Goal: Task Accomplishment & Management: Manage account settings

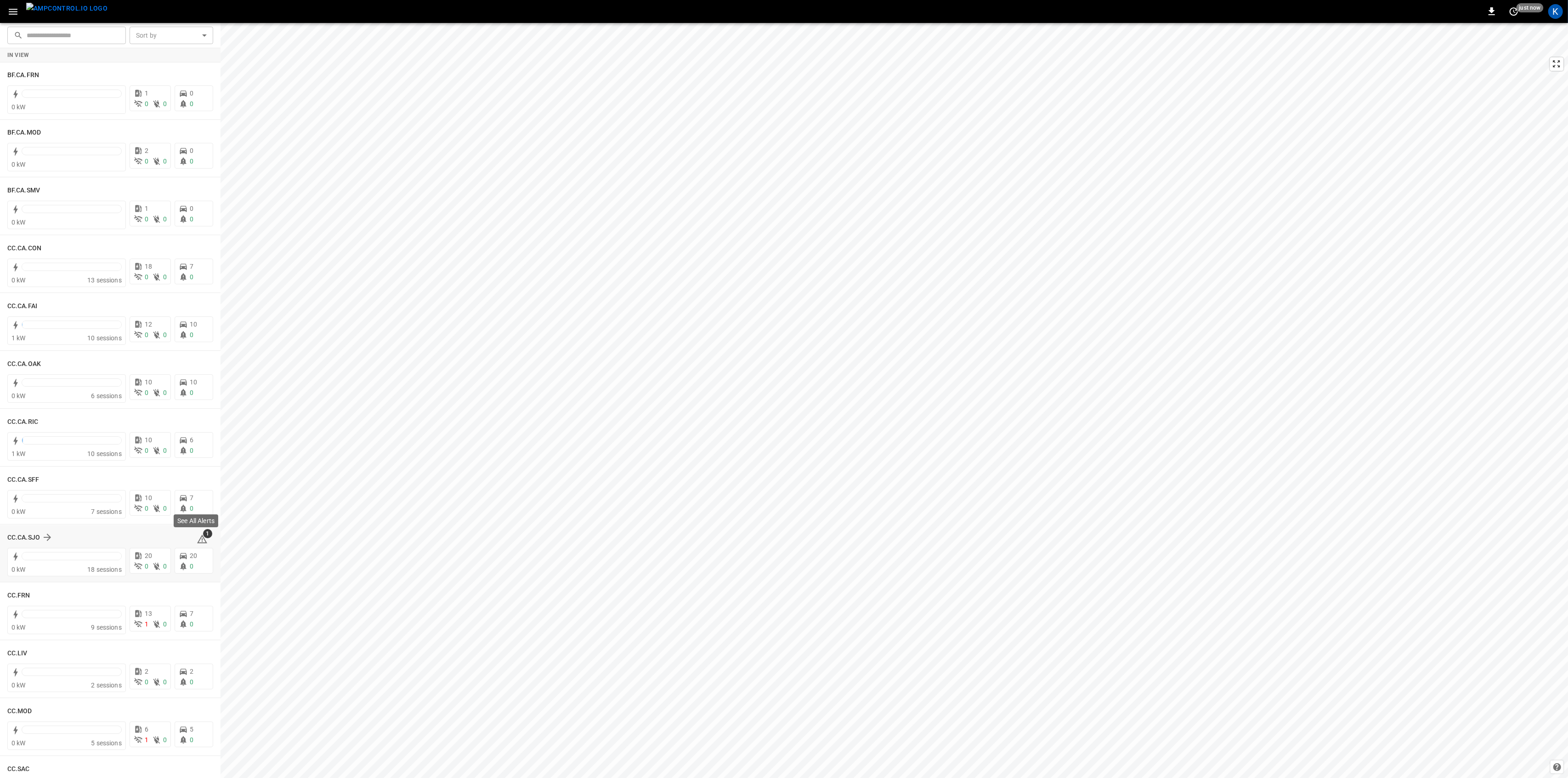
click at [199, 541] on icon at bounding box center [202, 539] width 11 height 11
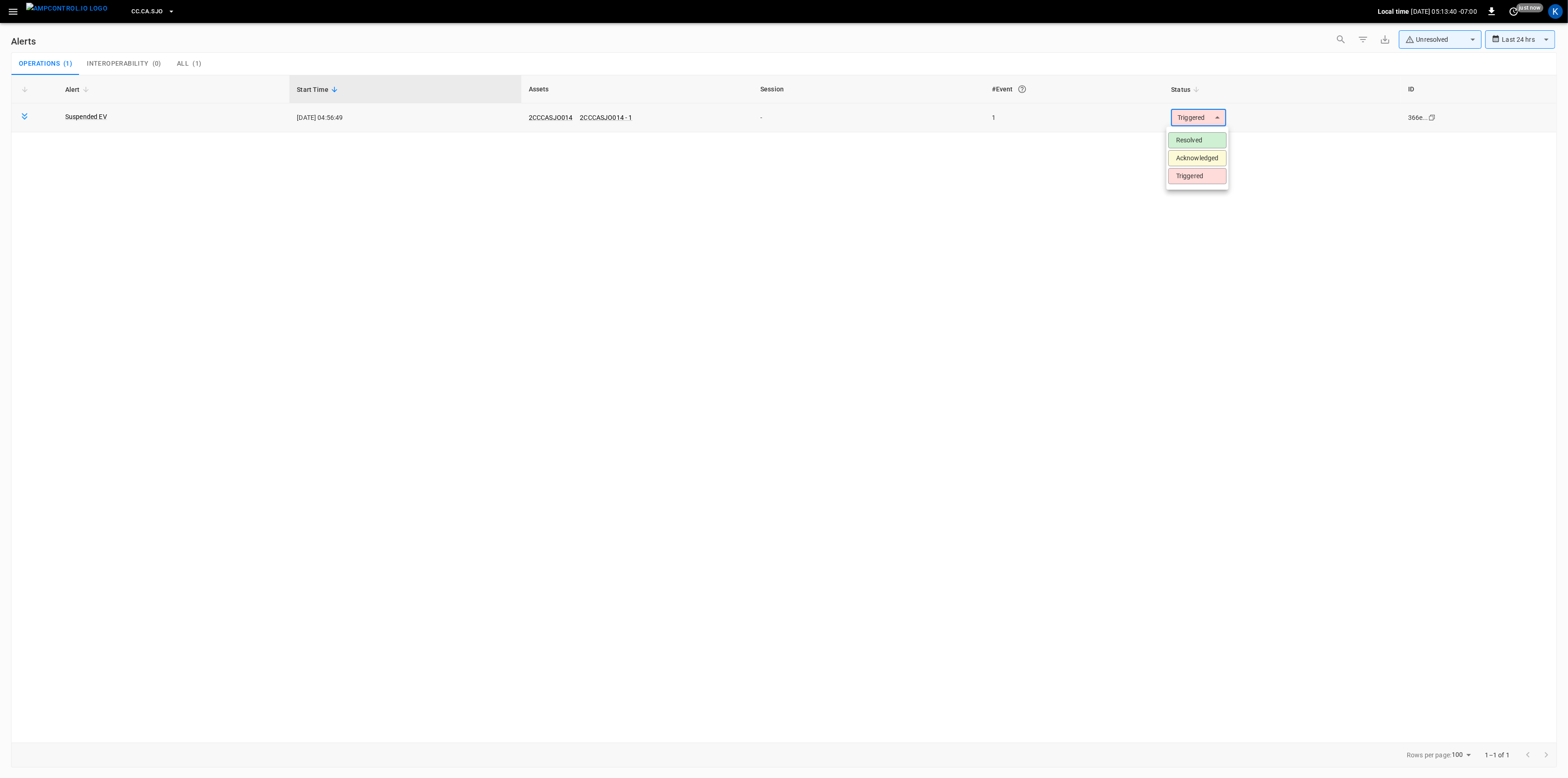
click at [1199, 118] on body "**********" at bounding box center [784, 387] width 1568 height 775
click at [1193, 138] on li "Resolved" at bounding box center [1197, 141] width 59 height 16
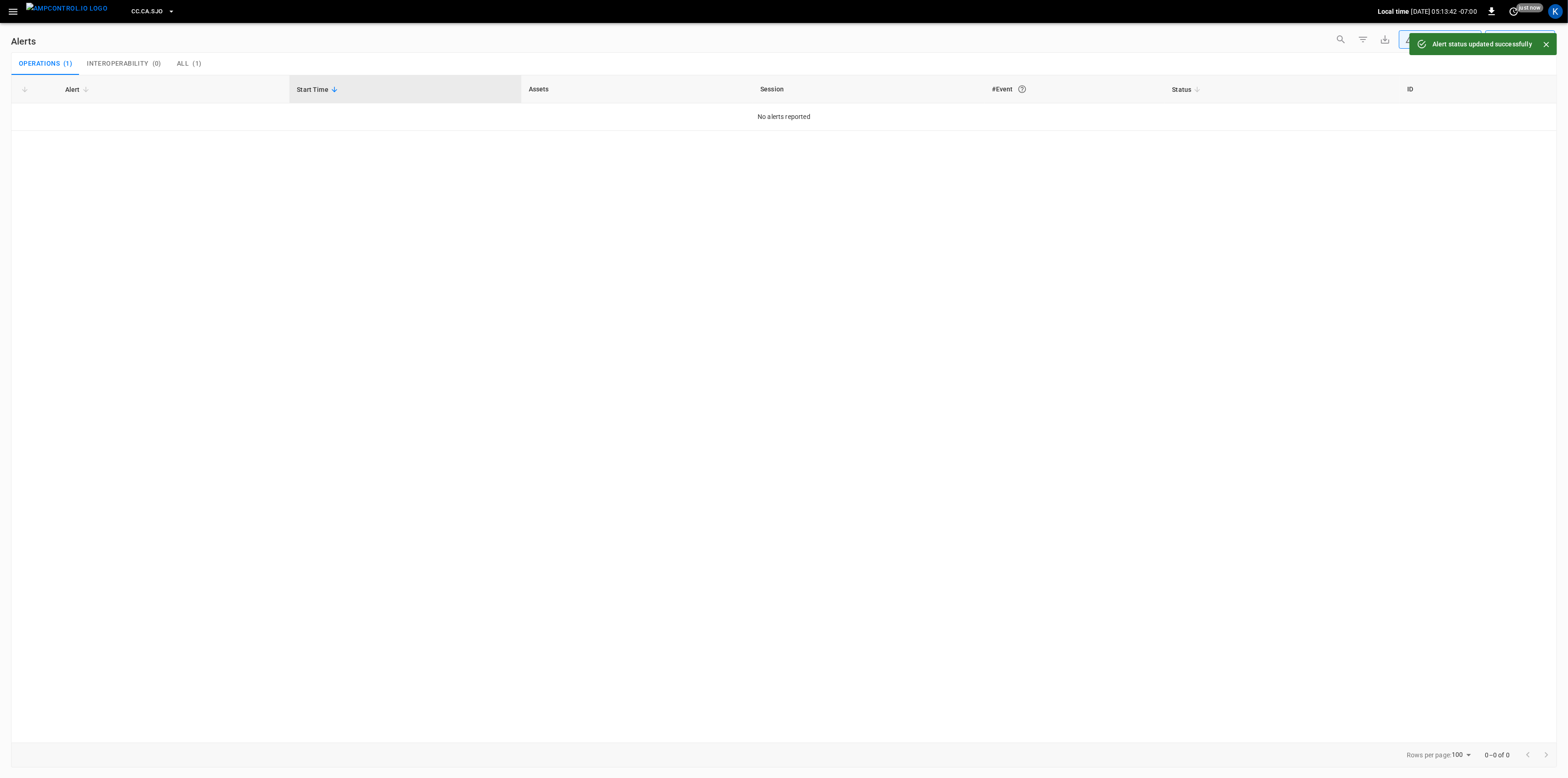
click at [18, 11] on icon "button" at bounding box center [13, 12] width 12 height 12
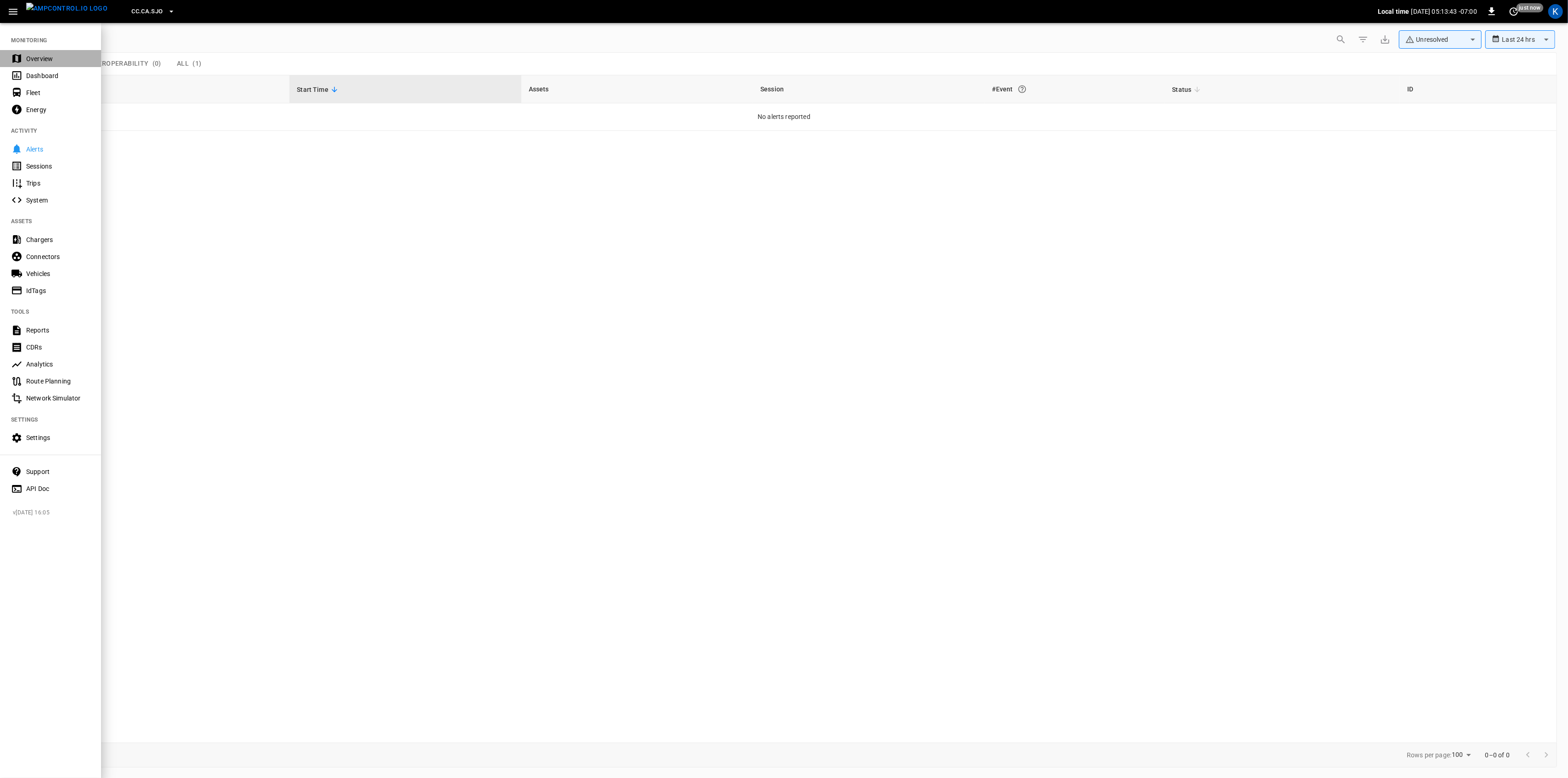
click at [32, 52] on div "Overview" at bounding box center [51, 59] width 101 height 17
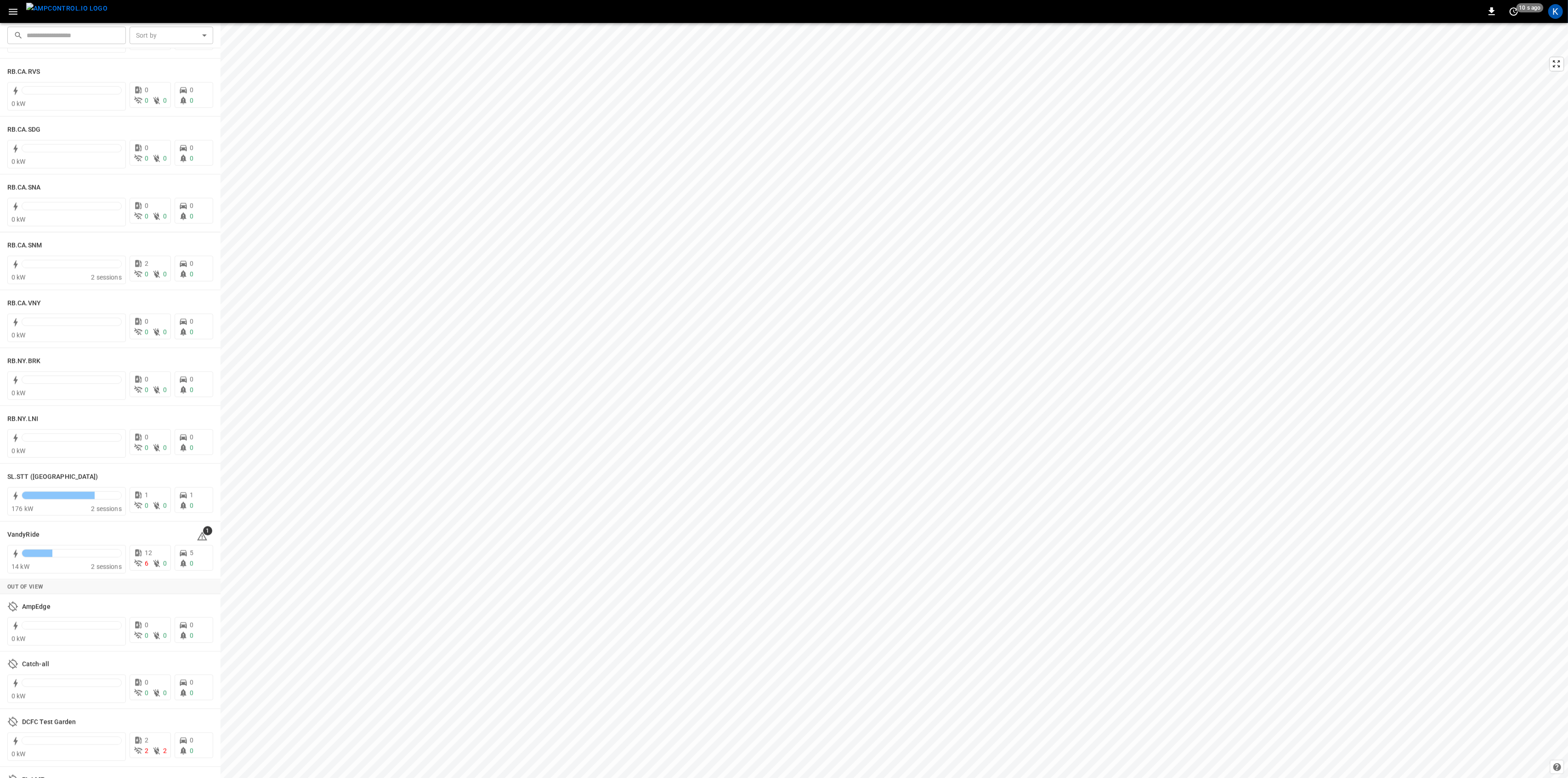
scroll to position [1578, 0]
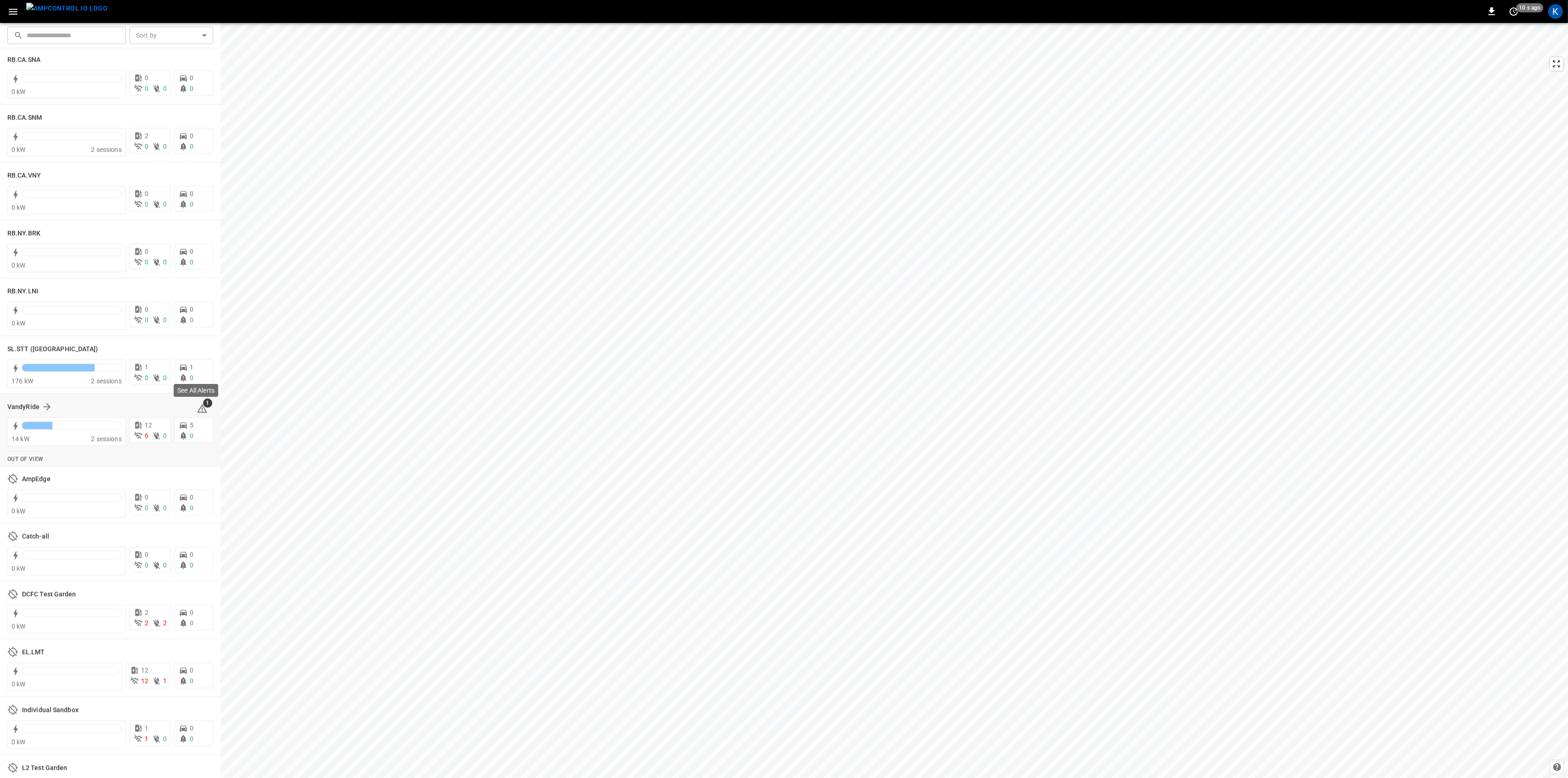
click at [199, 408] on icon at bounding box center [202, 409] width 11 height 11
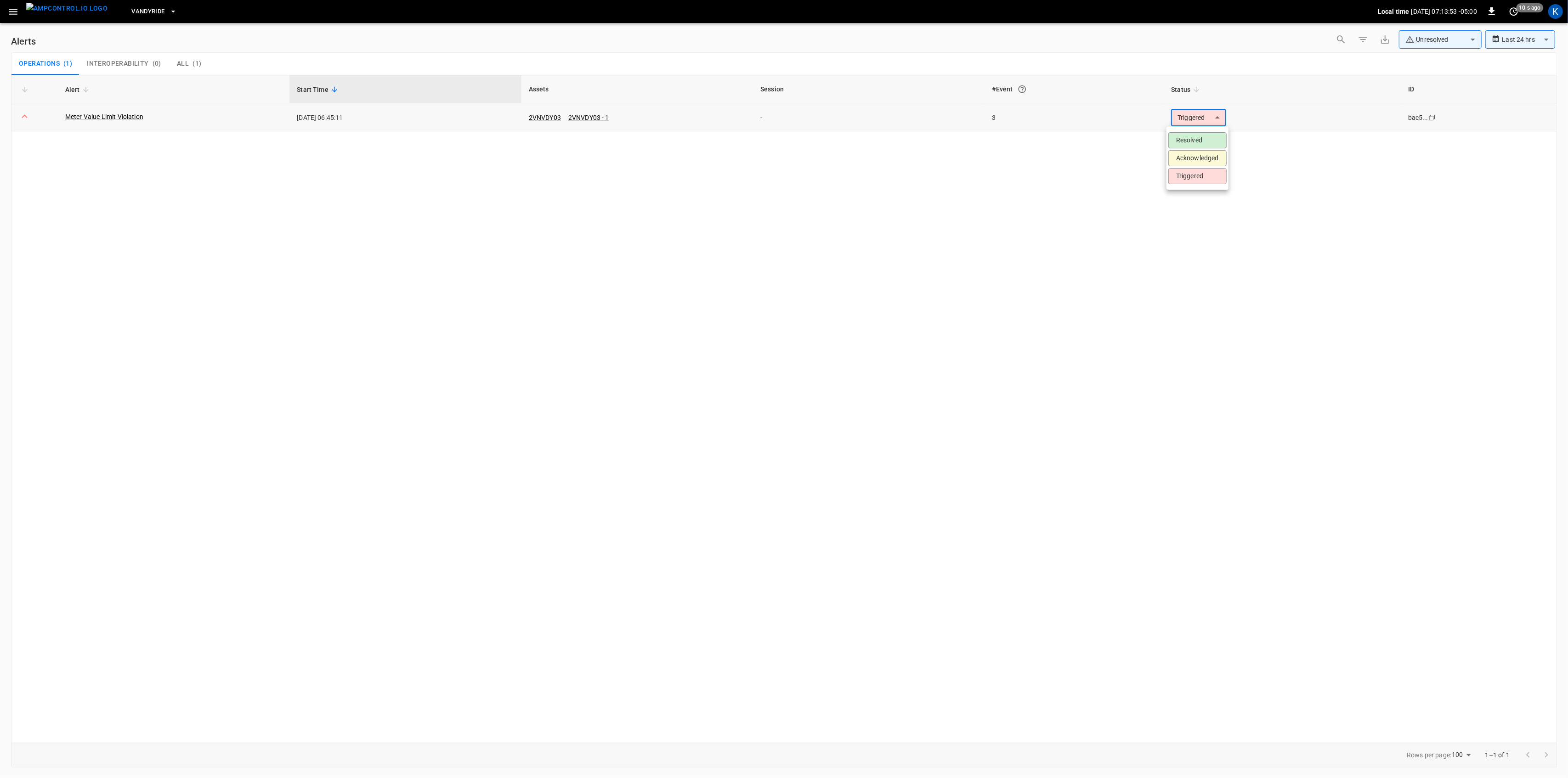
click at [1199, 113] on body "**********" at bounding box center [784, 387] width 1568 height 775
click at [1197, 139] on li "Resolved" at bounding box center [1197, 141] width 59 height 16
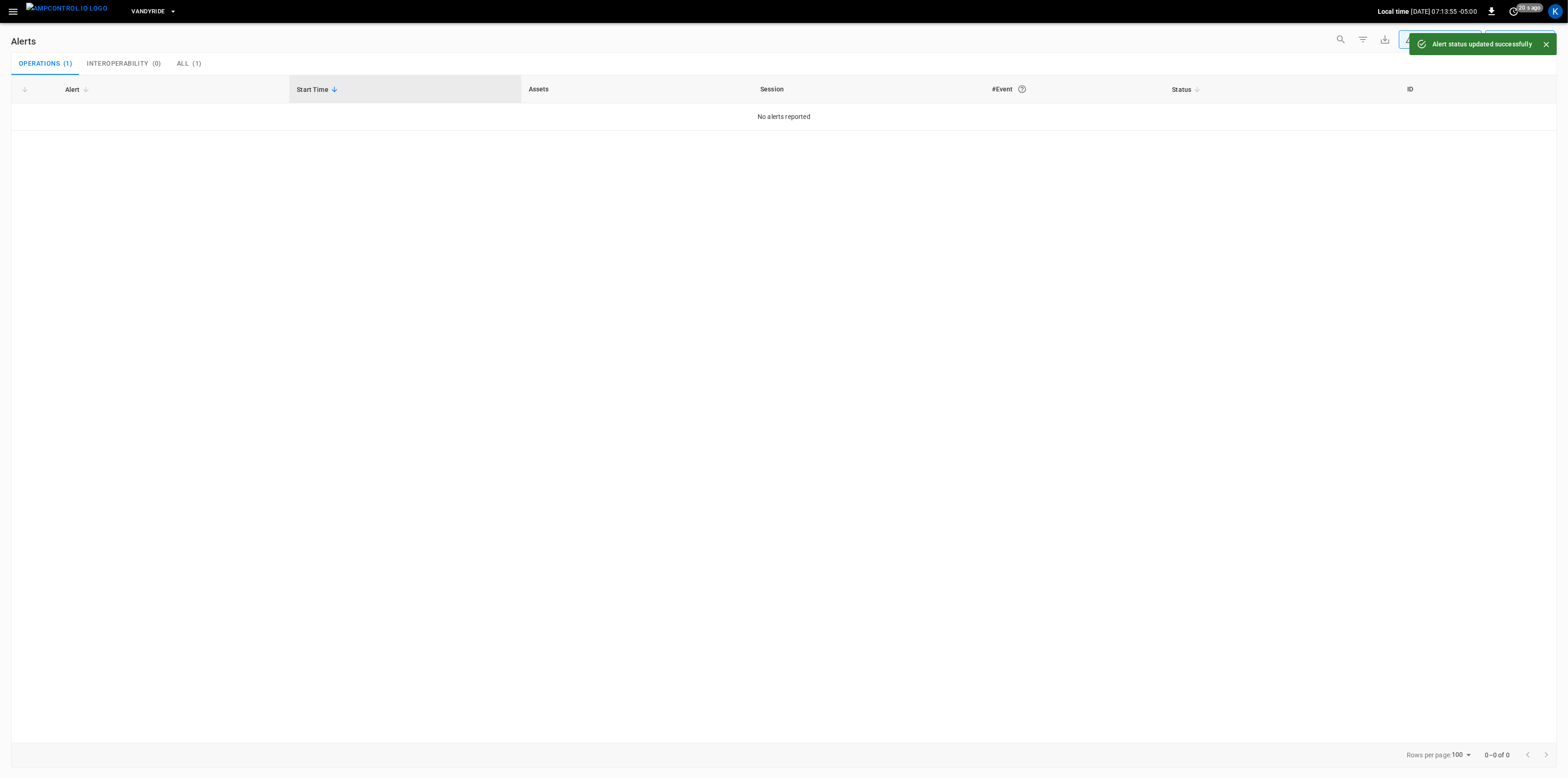
click at [10, 10] on icon "button" at bounding box center [13, 12] width 12 height 12
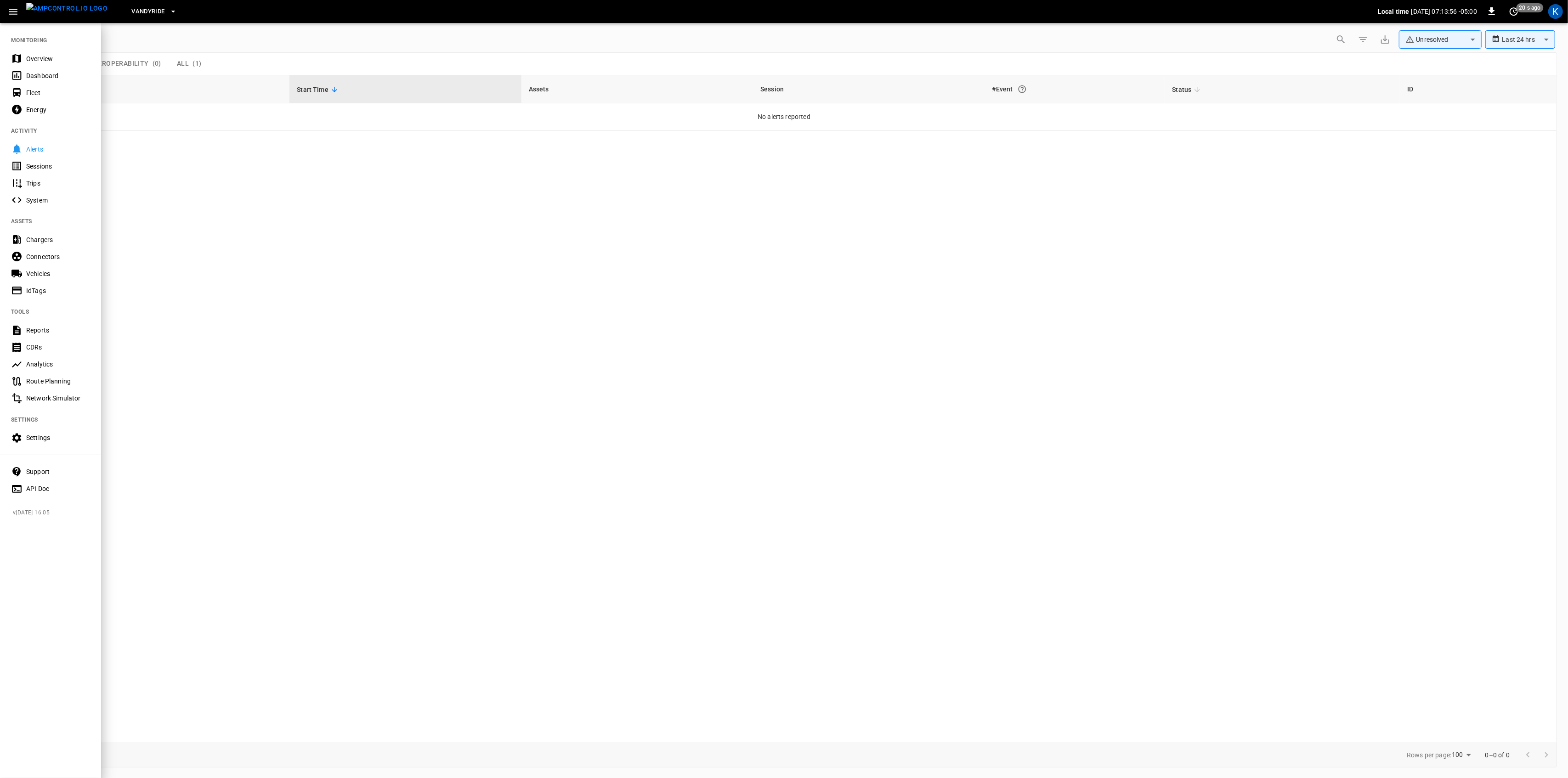
click at [41, 53] on div "Overview" at bounding box center [51, 59] width 101 height 17
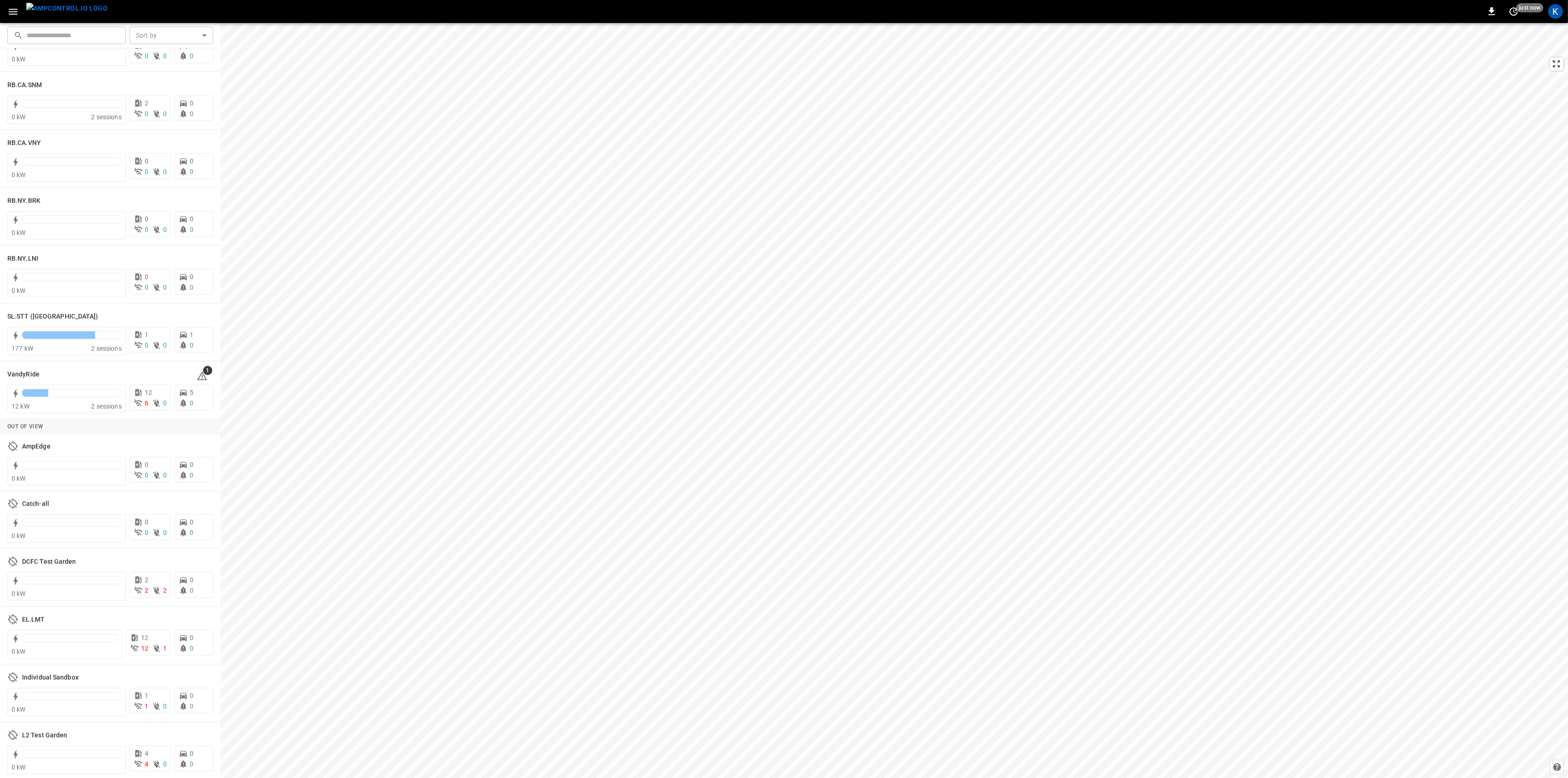
scroll to position [1613, 0]
click at [199, 375] on icon at bounding box center [202, 374] width 10 height 9
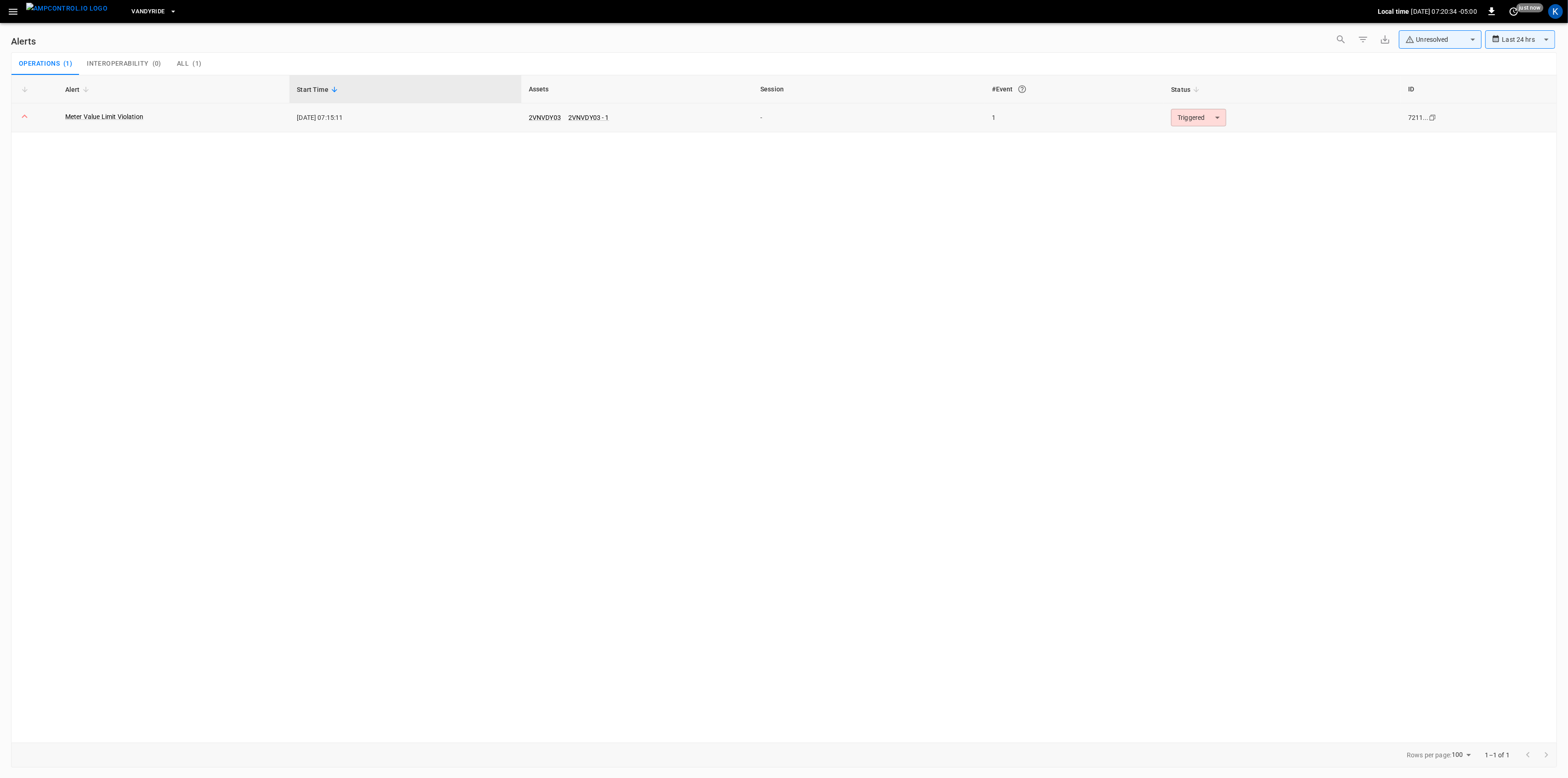
click at [1199, 118] on body "**********" at bounding box center [784, 387] width 1568 height 775
click at [1192, 135] on li "Resolved" at bounding box center [1197, 141] width 59 height 16
click at [192, 65] on span "( 1 )" at bounding box center [197, 63] width 9 height 8
click at [58, 63] on span "Operations" at bounding box center [39, 63] width 41 height 8
click at [13, 13] on icon "button" at bounding box center [13, 12] width 12 height 12
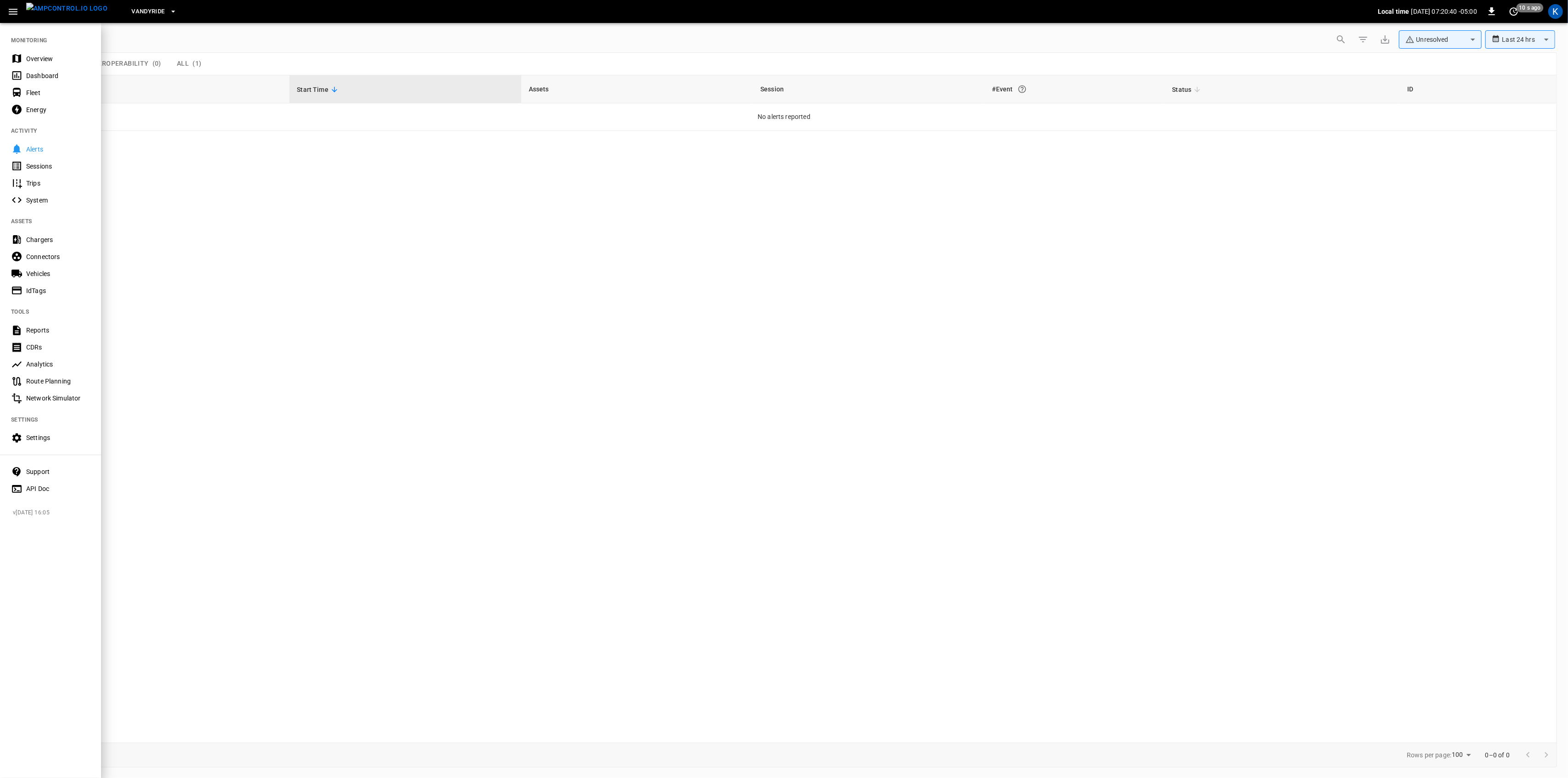
click at [41, 58] on div "Overview" at bounding box center [58, 59] width 64 height 9
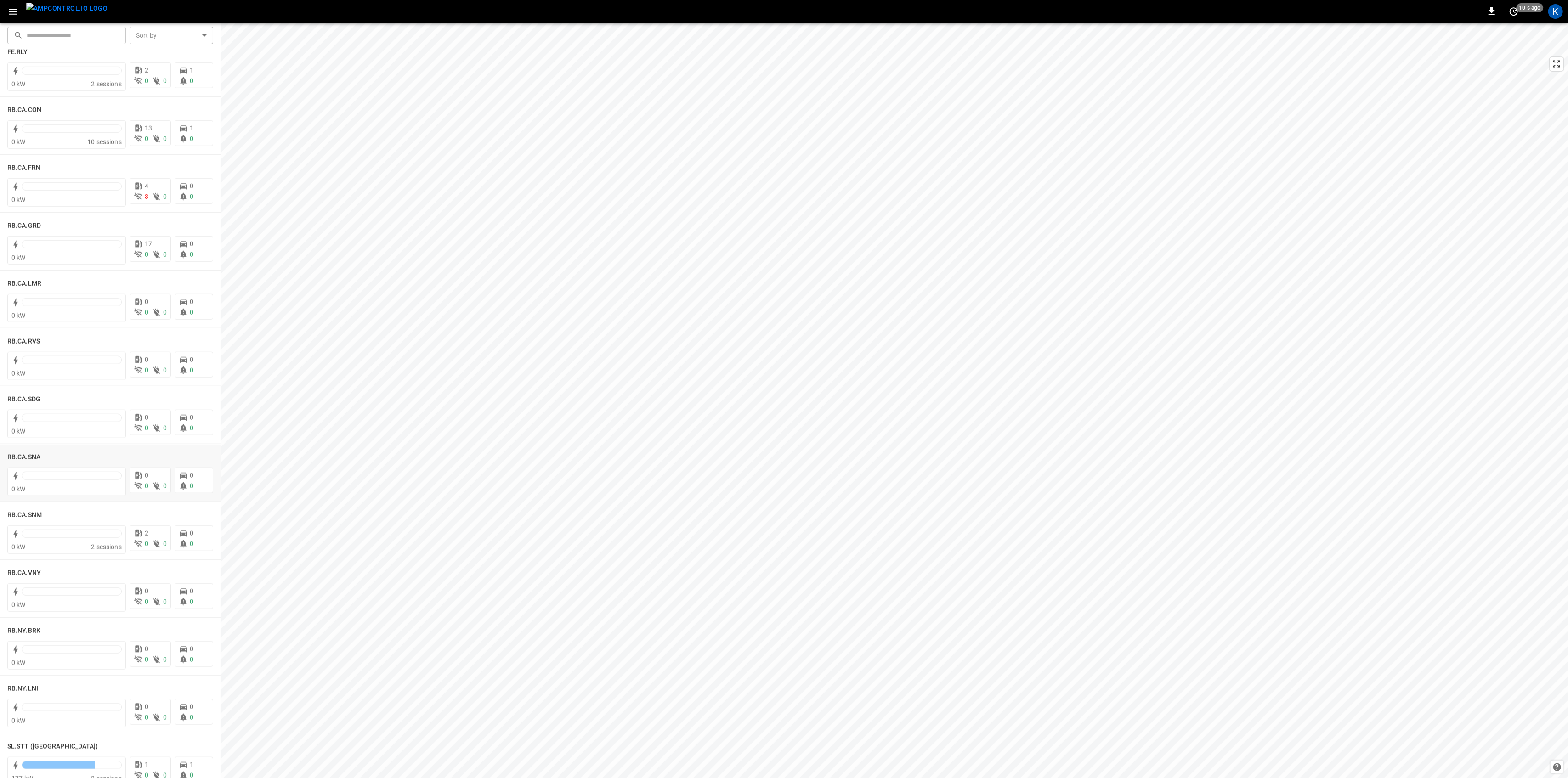
scroll to position [1438, 0]
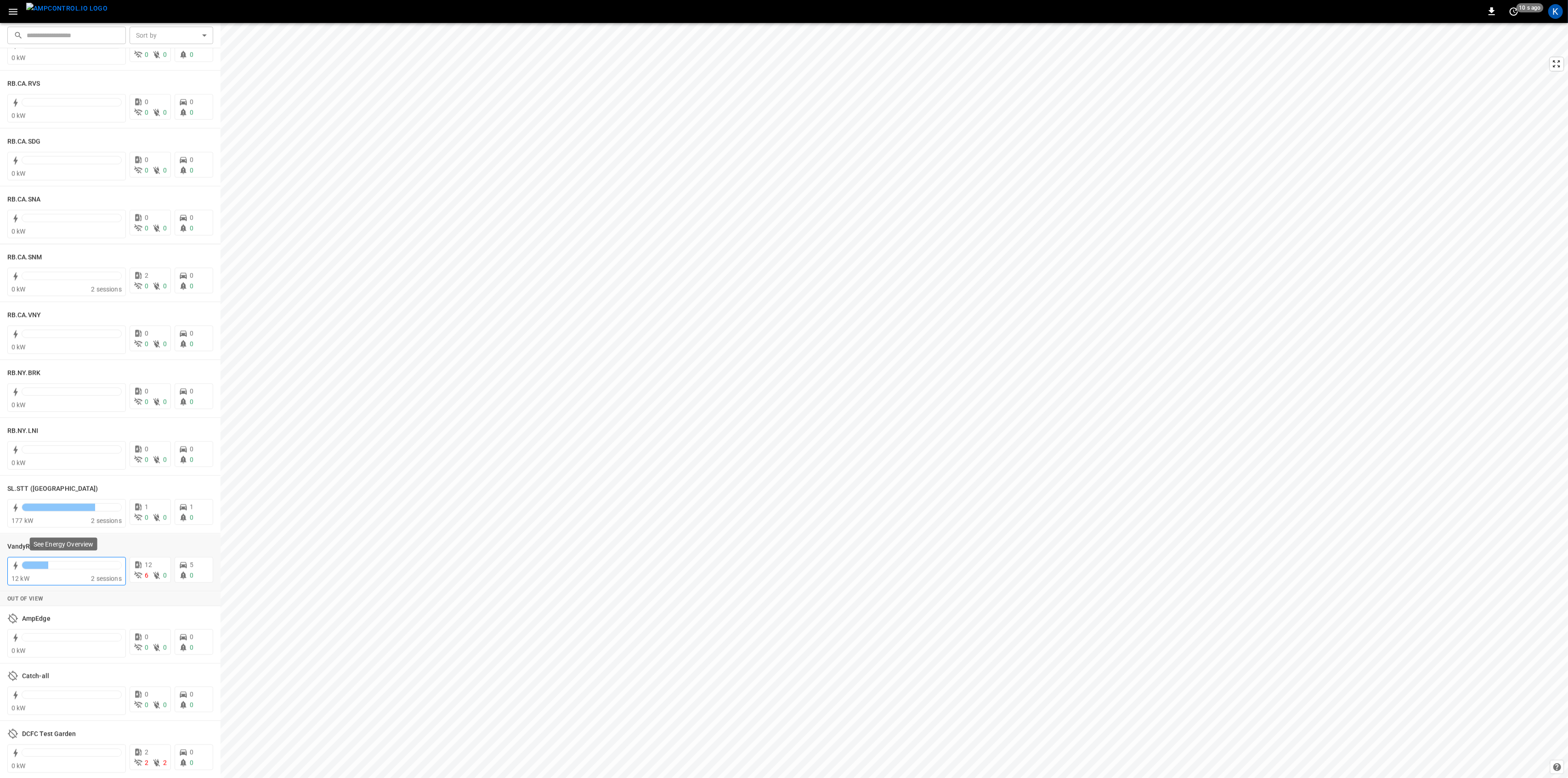
click at [67, 576] on div "12 kW" at bounding box center [51, 579] width 80 height 9
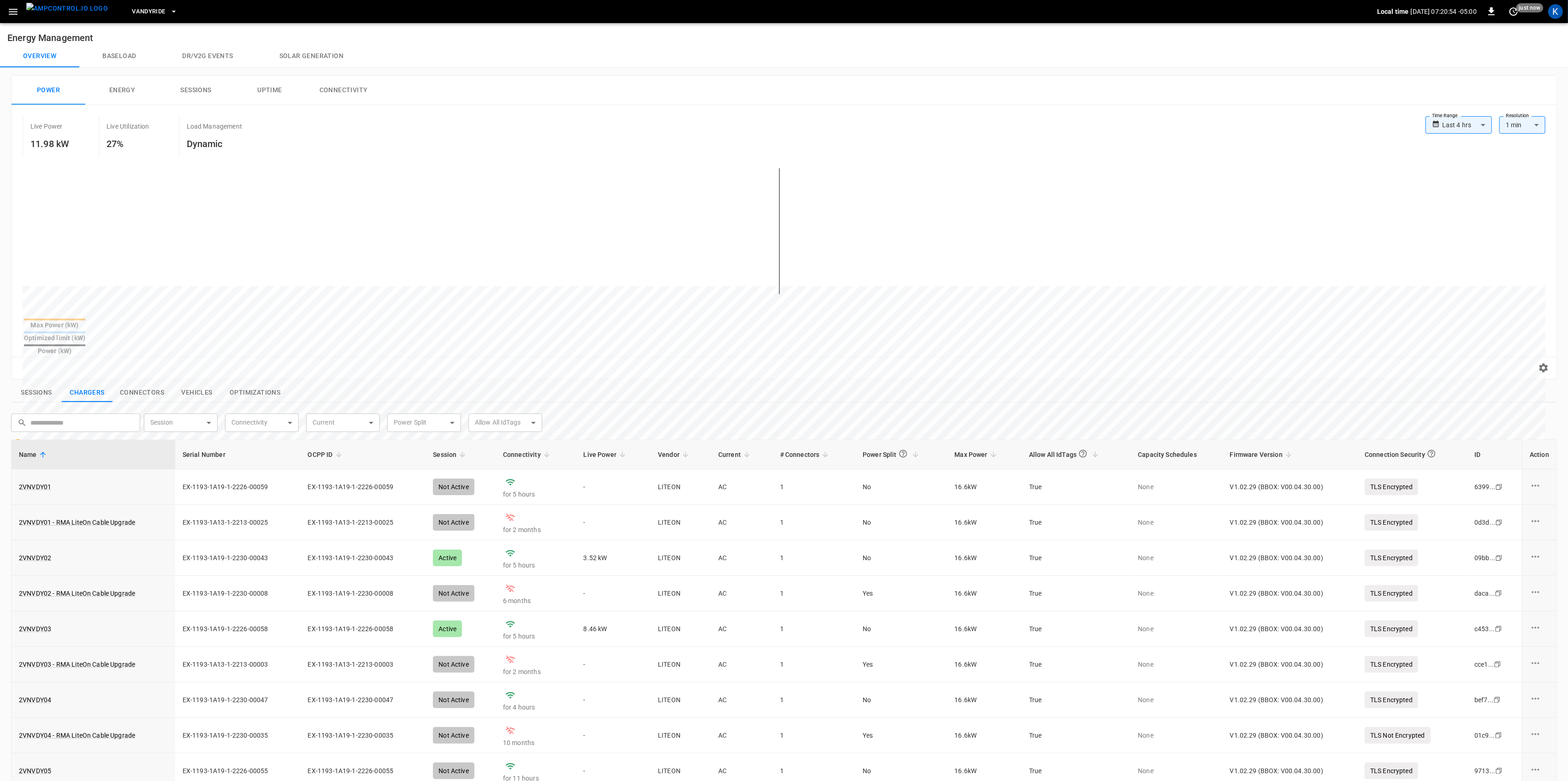
click at [12, 15] on icon "button" at bounding box center [13, 12] width 12 height 12
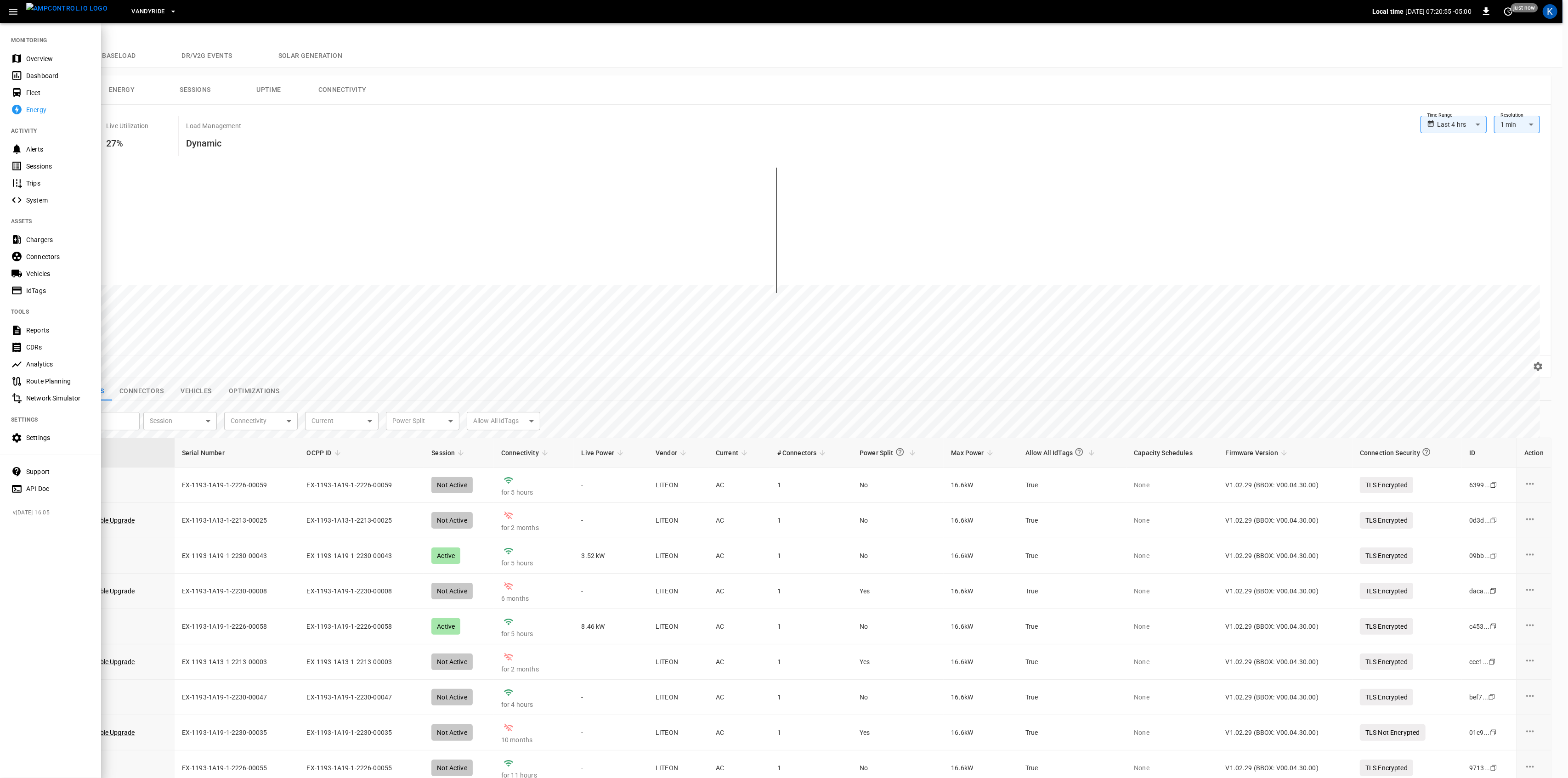
click at [33, 55] on div "Overview" at bounding box center [58, 59] width 64 height 9
